Goal: Find specific page/section: Locate a particular part of the current website

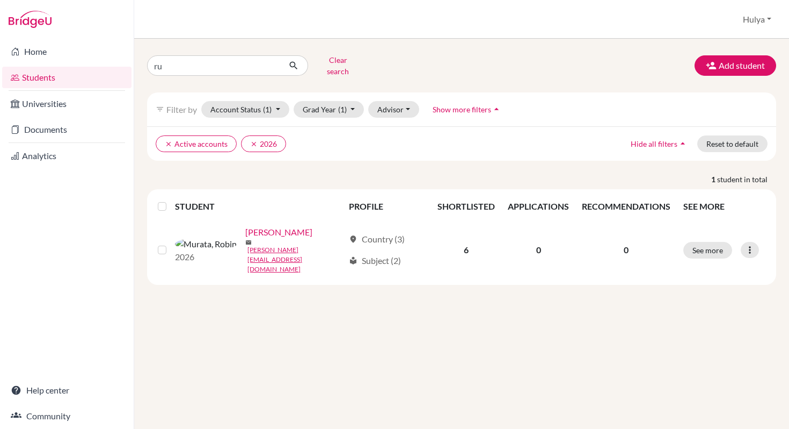
type input "rui"
click button "submit" at bounding box center [294, 65] width 28 height 20
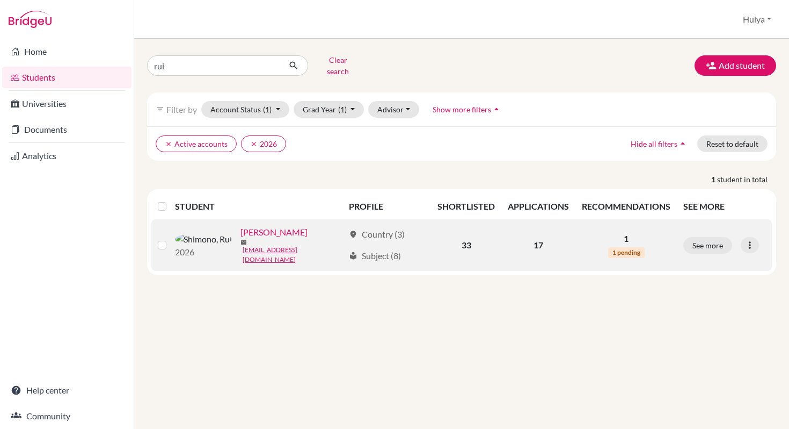
click at [241, 228] on link "[PERSON_NAME]" at bounding box center [274, 232] width 67 height 13
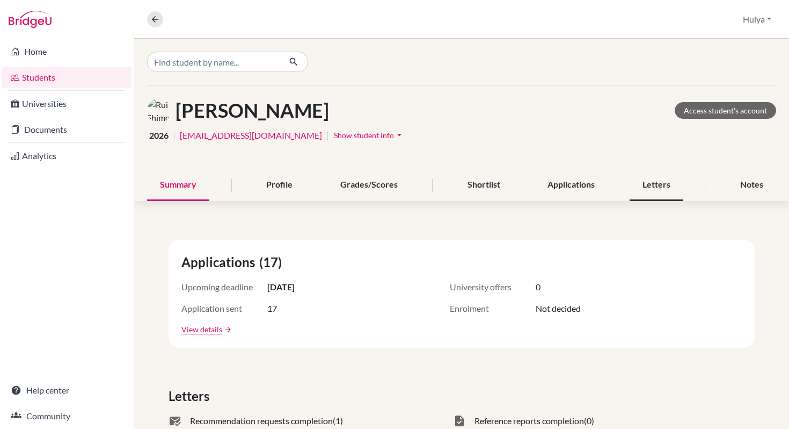
click at [670, 183] on div "Letters" at bounding box center [657, 185] width 54 height 32
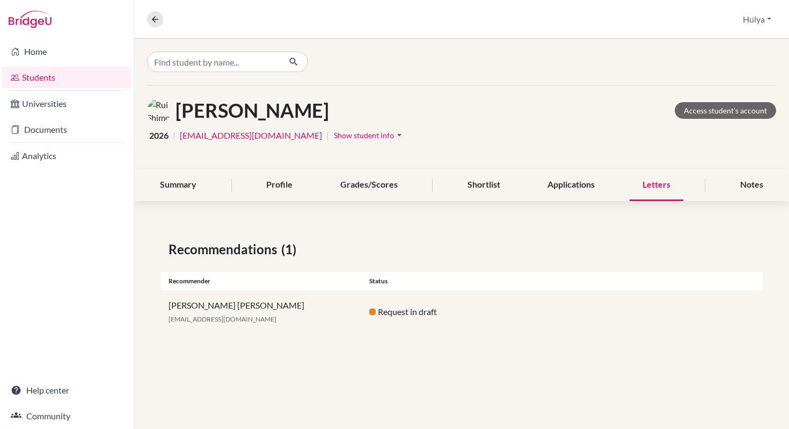
click at [423, 303] on div "[PERSON_NAME] [PERSON_NAME] [EMAIL_ADDRESS][DOMAIN_NAME] Request in draft" at bounding box center [462, 311] width 603 height 43
